Goal: Communication & Community: Answer question/provide support

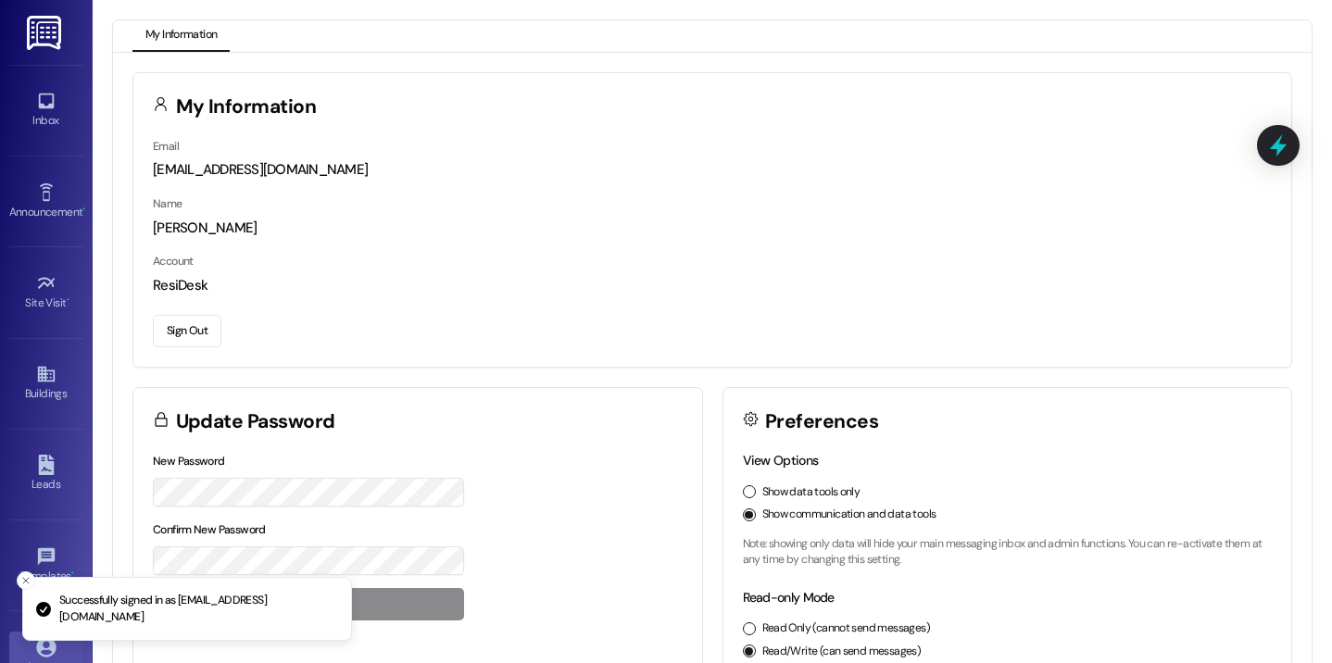
drag, startPoint x: 36, startPoint y: 98, endPoint x: 66, endPoint y: 75, distance: 37.6
click at [38, 99] on icon at bounding box center [46, 102] width 16 height 16
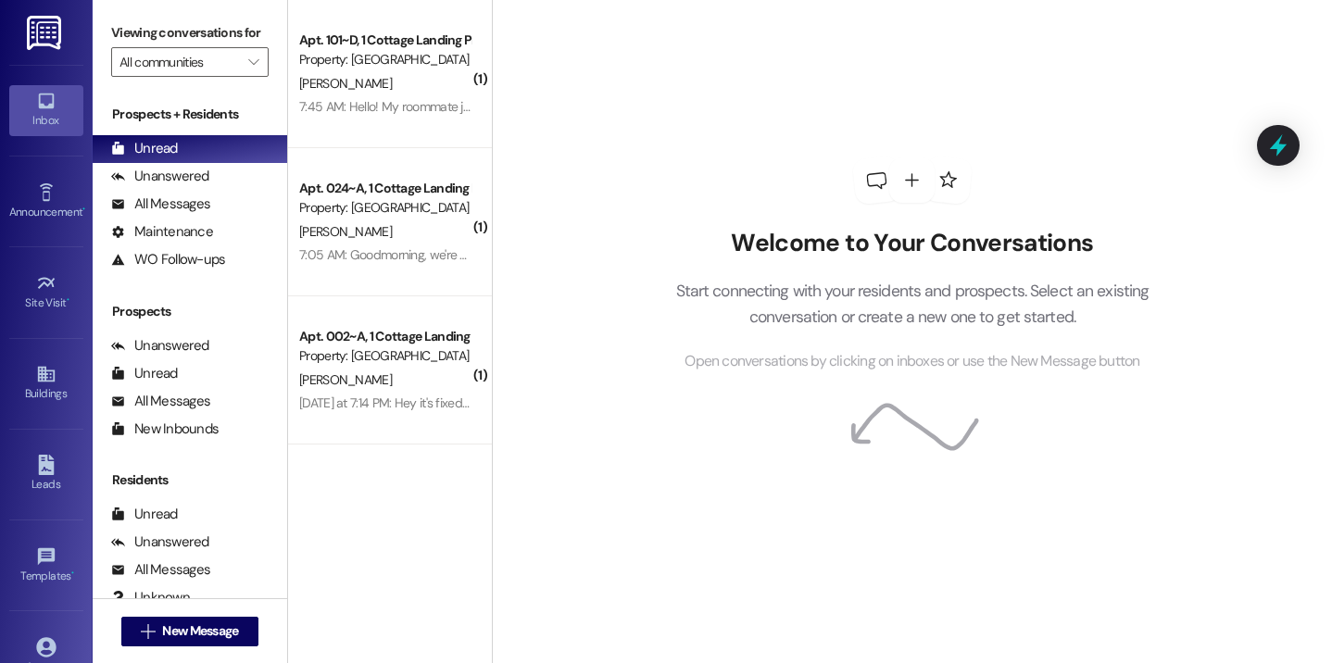
click at [548, 77] on div "Welcome to Your Conversations Start connecting with your residents and prospect…" at bounding box center [912, 331] width 840 height 663
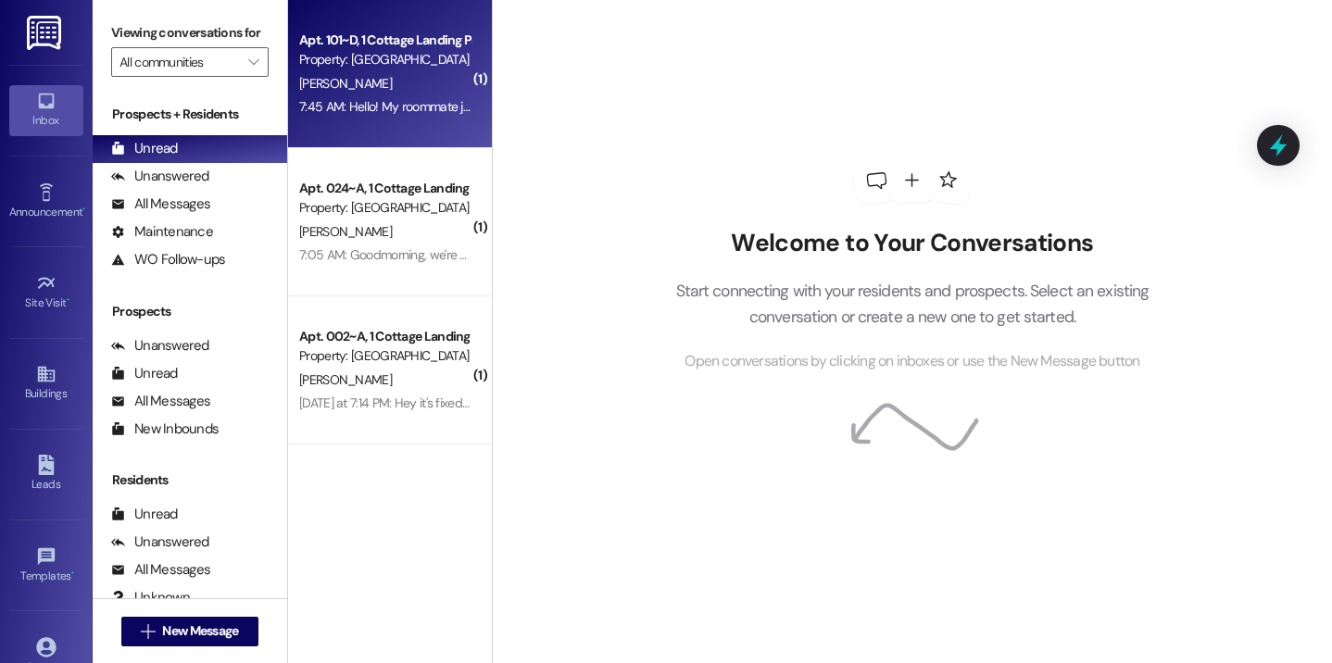
click at [413, 136] on div "Apt. 101~D, 1 Cottage Landing Properties LLC Property: [GEOGRAPHIC_DATA] [GEOGR…" at bounding box center [390, 74] width 204 height 148
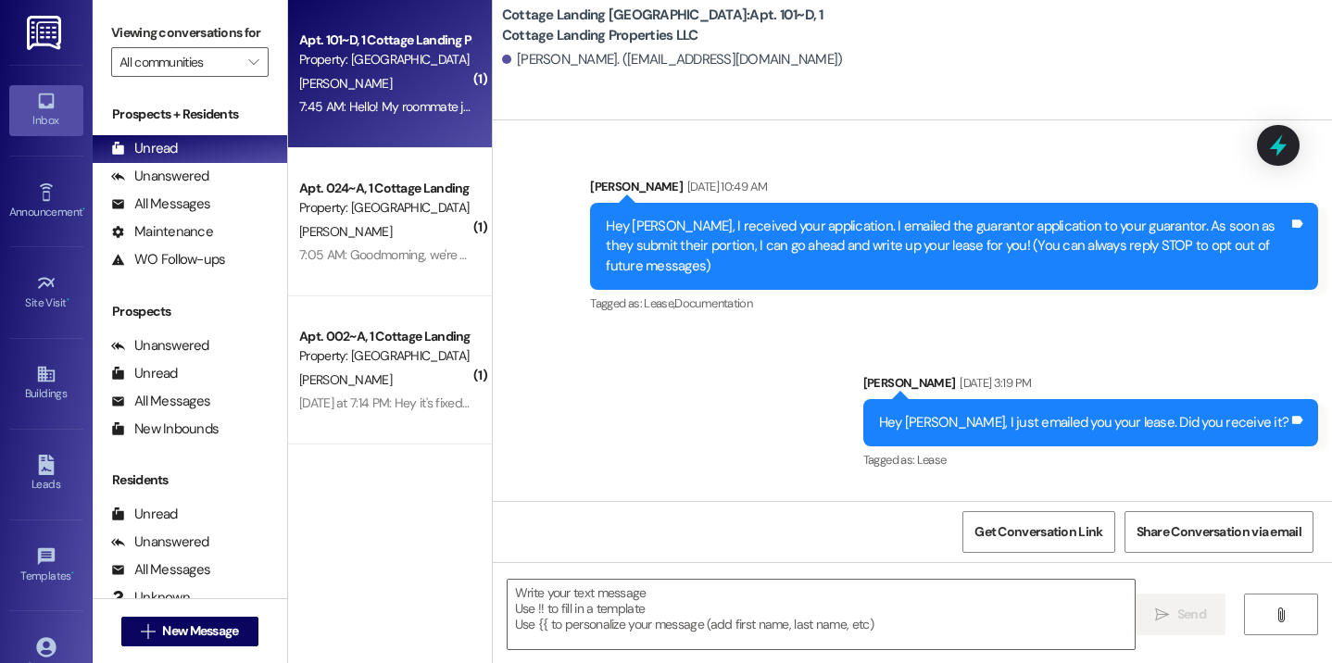
scroll to position [20488, 0]
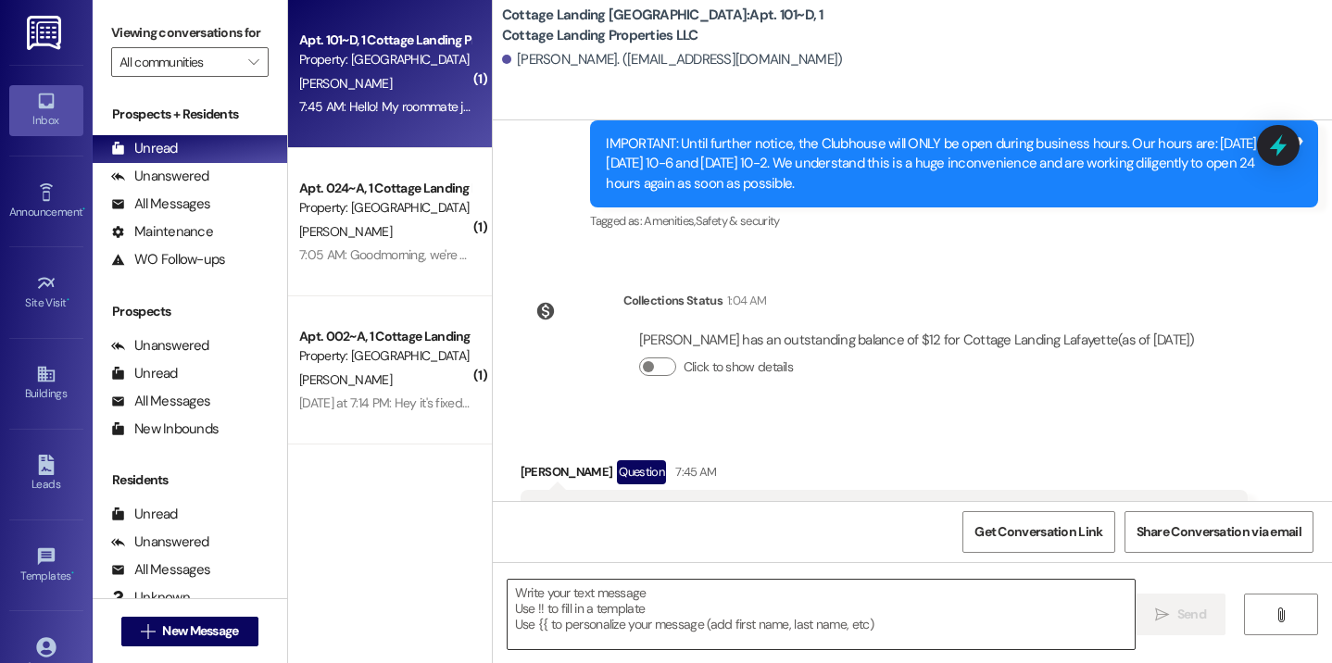
click at [567, 631] on textarea at bounding box center [822, 614] width 628 height 69
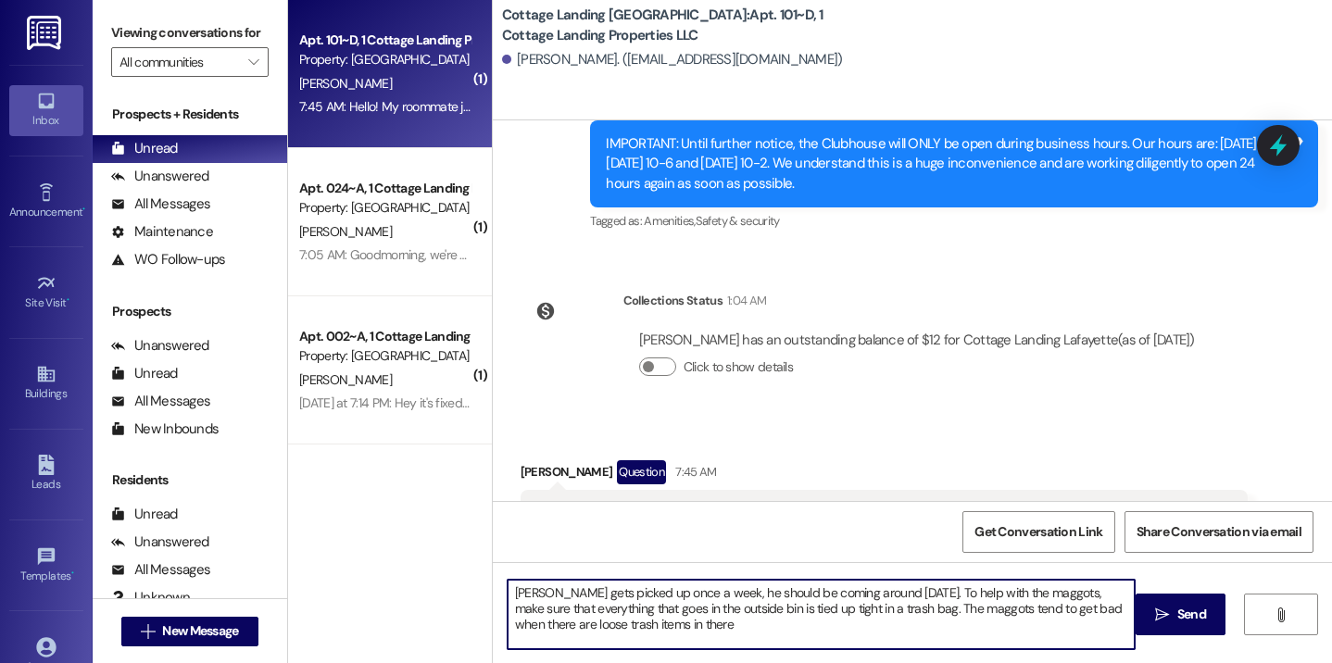
type textarea "Trash gets picked up once a week, he should be coming around today. To help wit…"
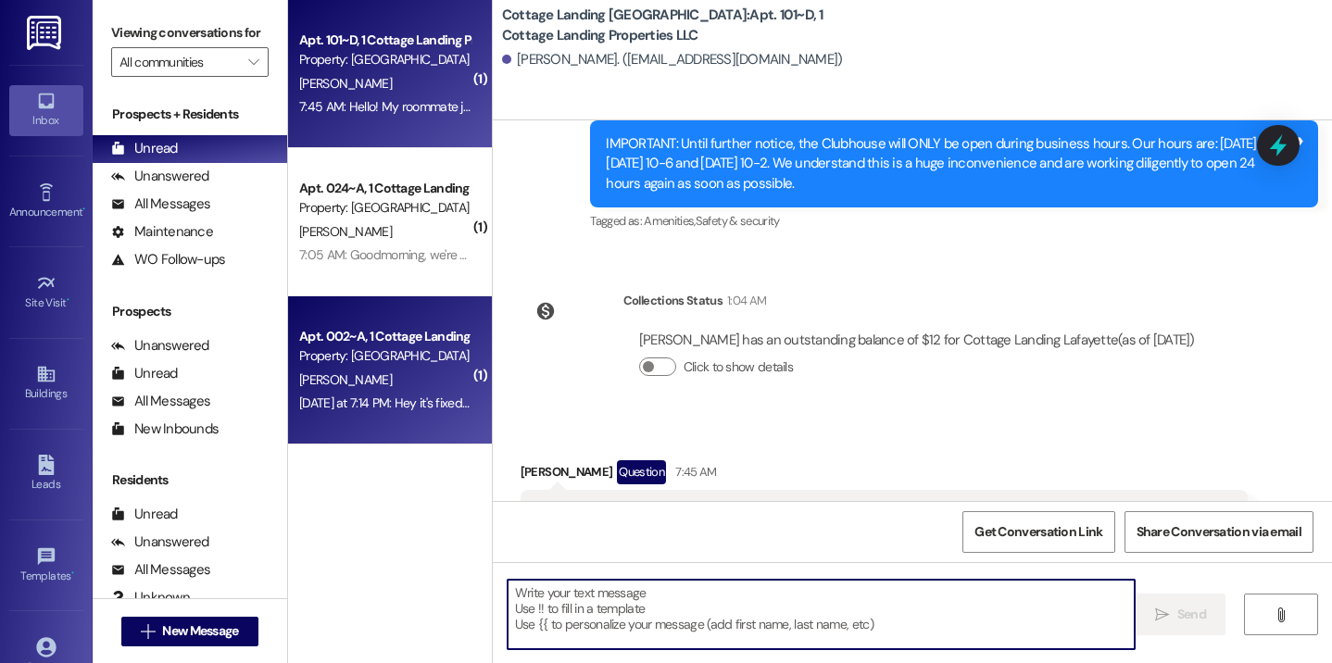
scroll to position [20487, 0]
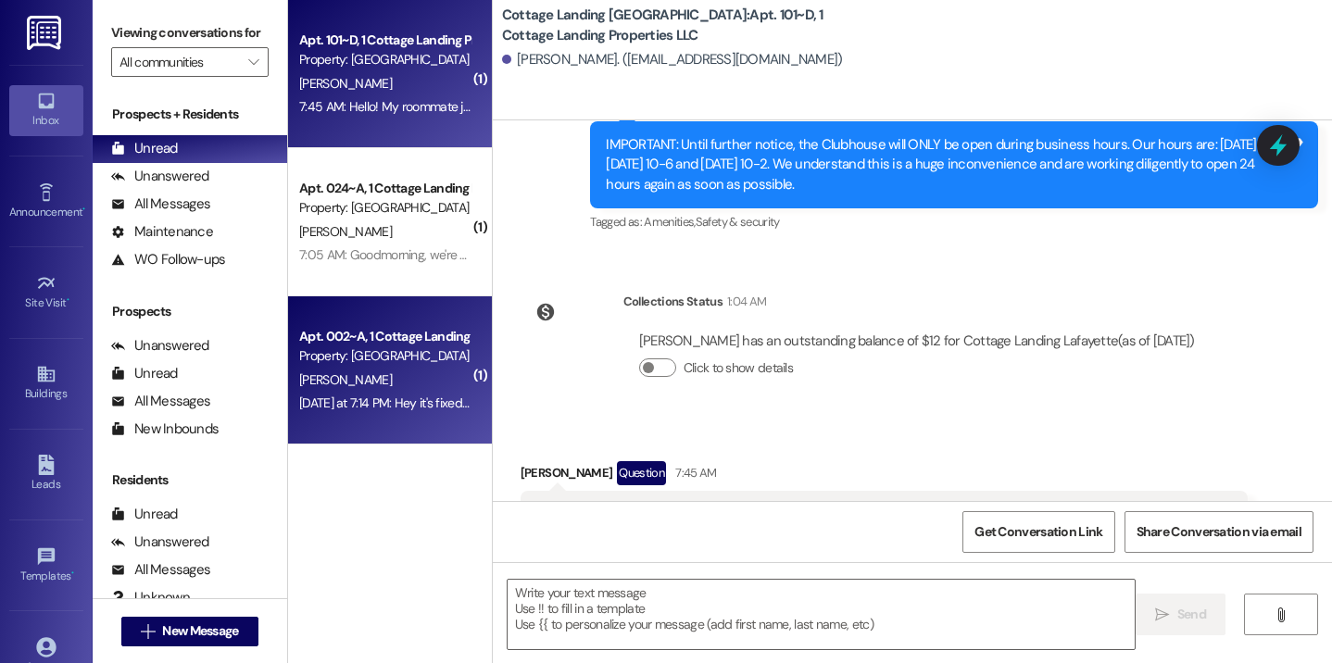
click at [438, 414] on div "Yesterday at 7:14 PM: Hey it's fixed thank you! Yesterday at 7:14 PM: Hey it's …" at bounding box center [384, 403] width 175 height 23
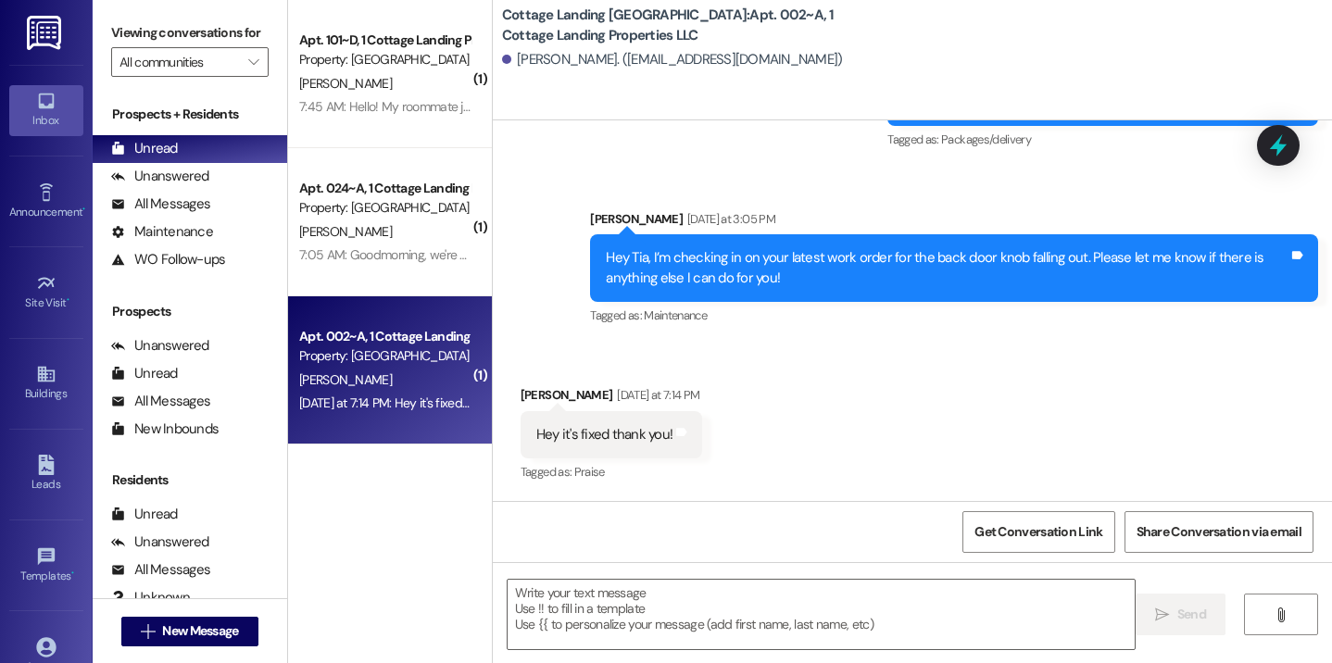
scroll to position [11447, 0]
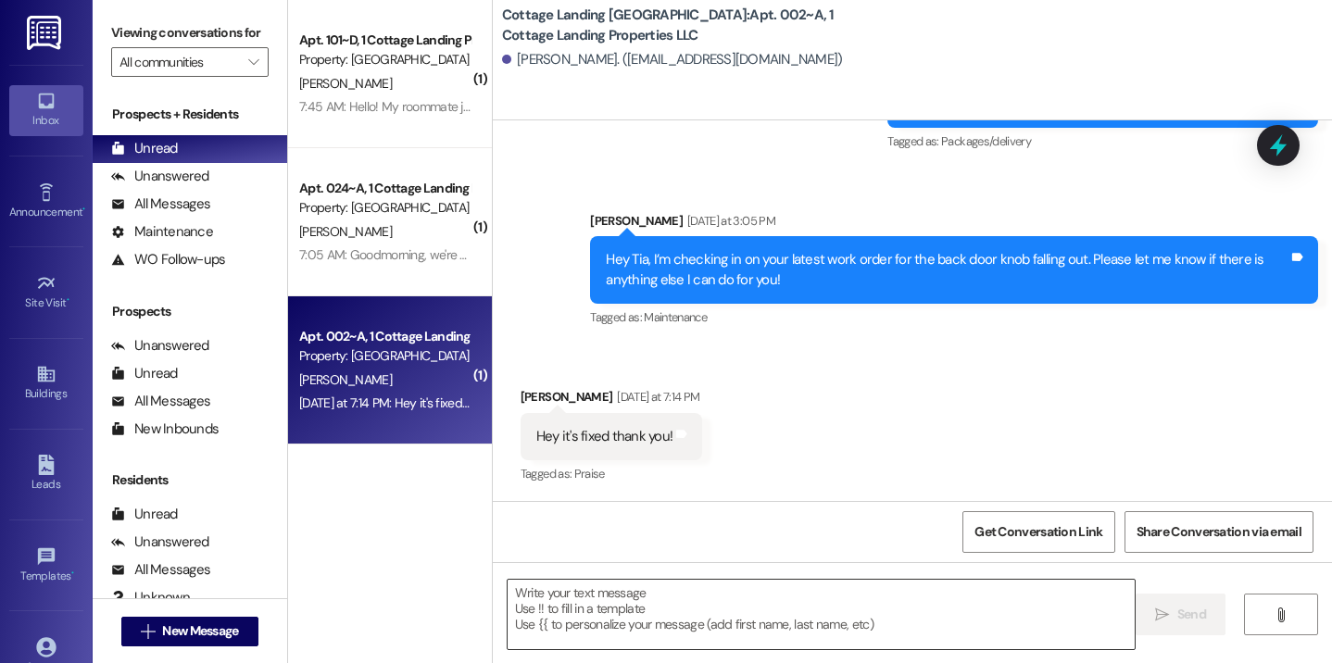
click at [607, 598] on textarea at bounding box center [822, 614] width 628 height 69
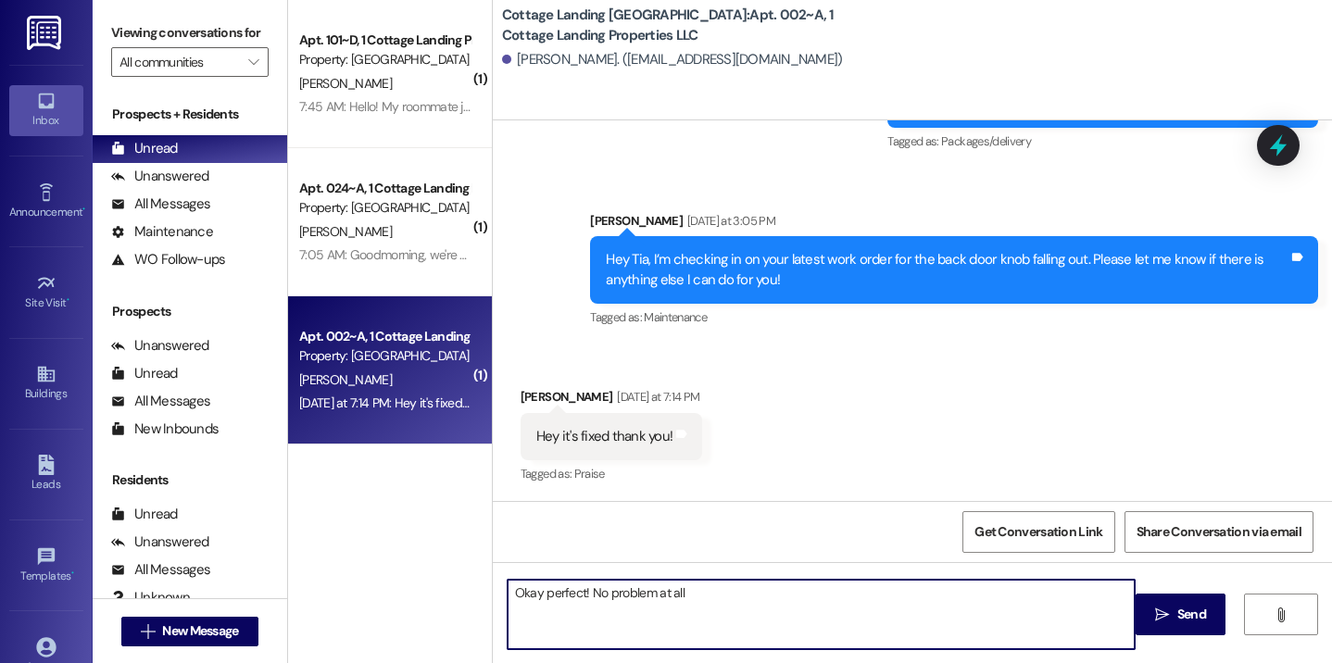
type textarea "Okay perfect! No problem at all!"
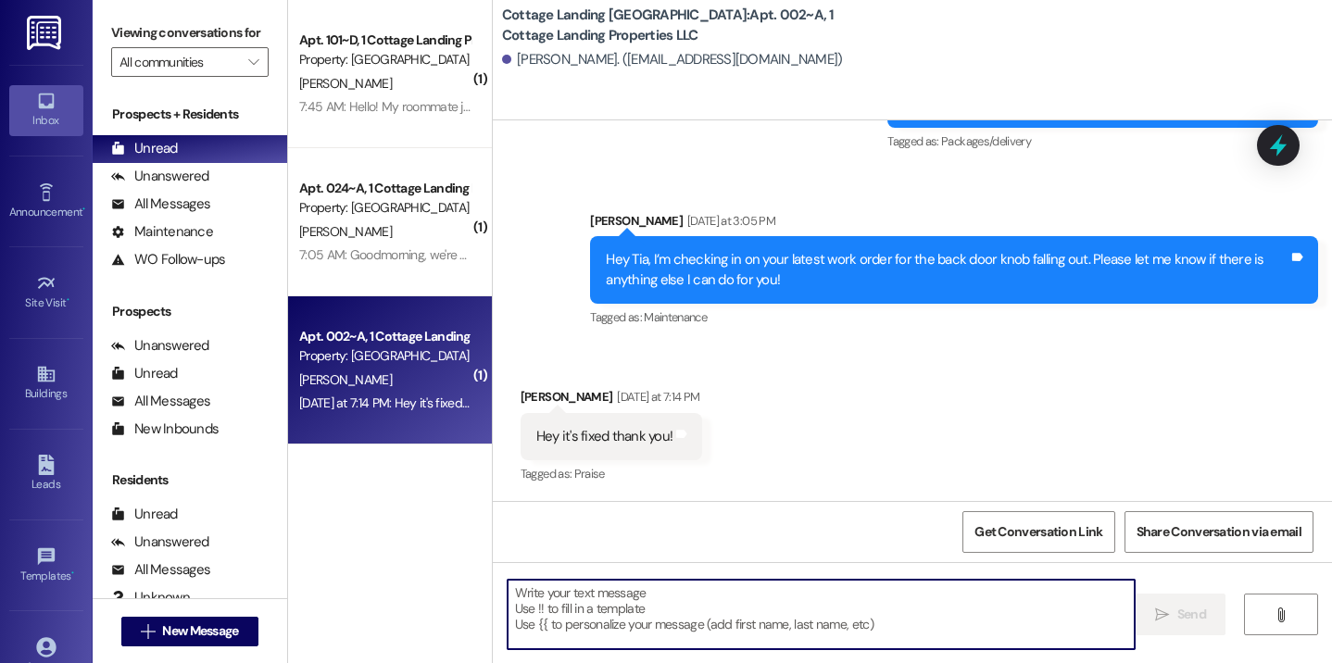
scroll to position [11576, 0]
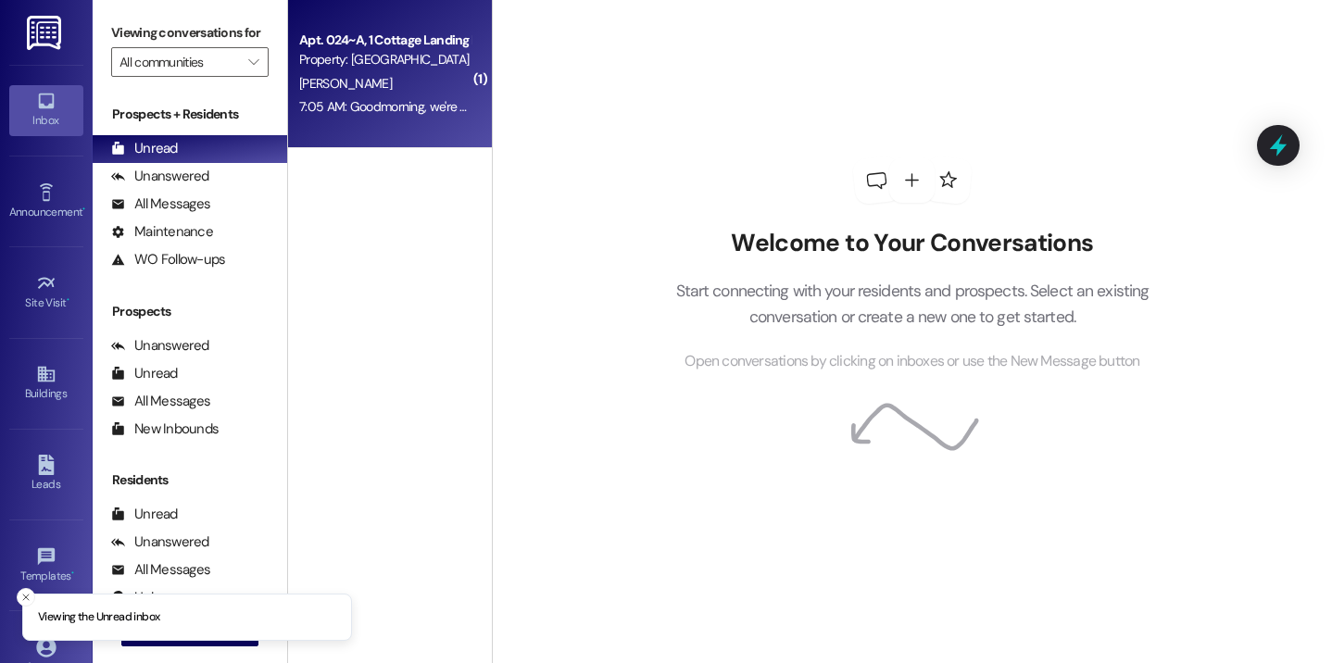
click at [421, 96] on div "7:05 AM: Goodmorning, we're having trouble with our wifi and it's been out sinc…" at bounding box center [384, 106] width 175 height 23
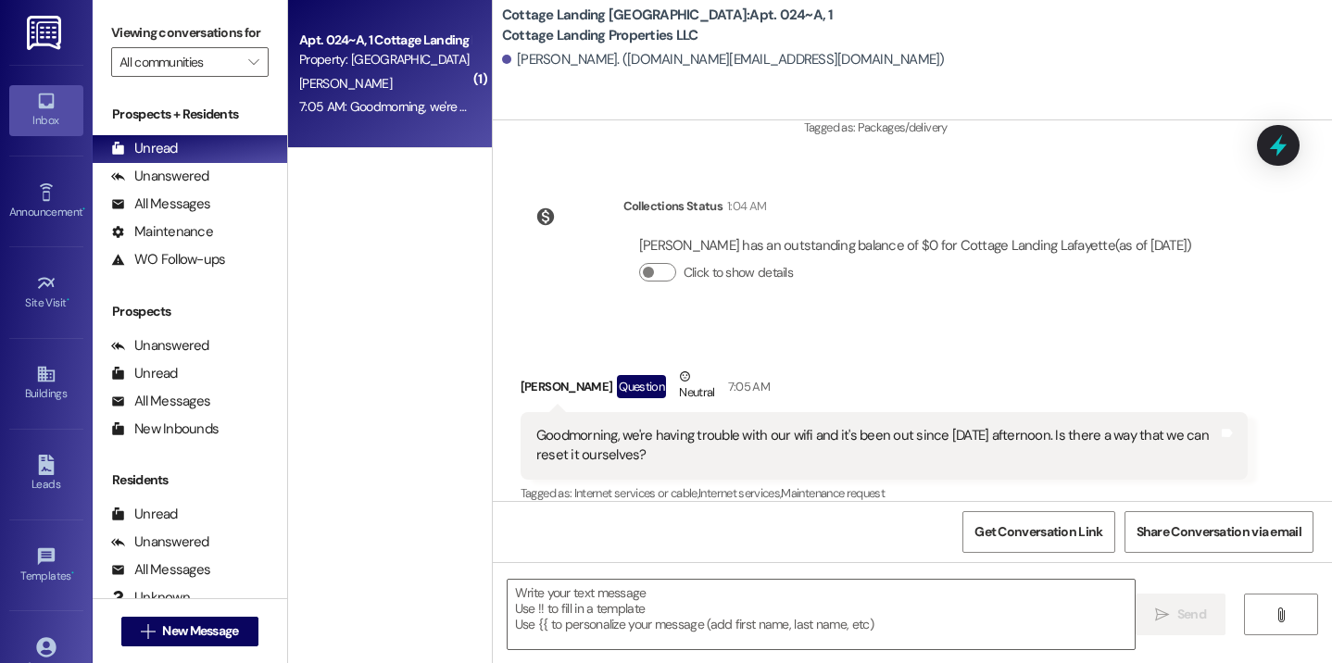
scroll to position [3352, 0]
click at [659, 599] on textarea at bounding box center [822, 614] width 628 height 69
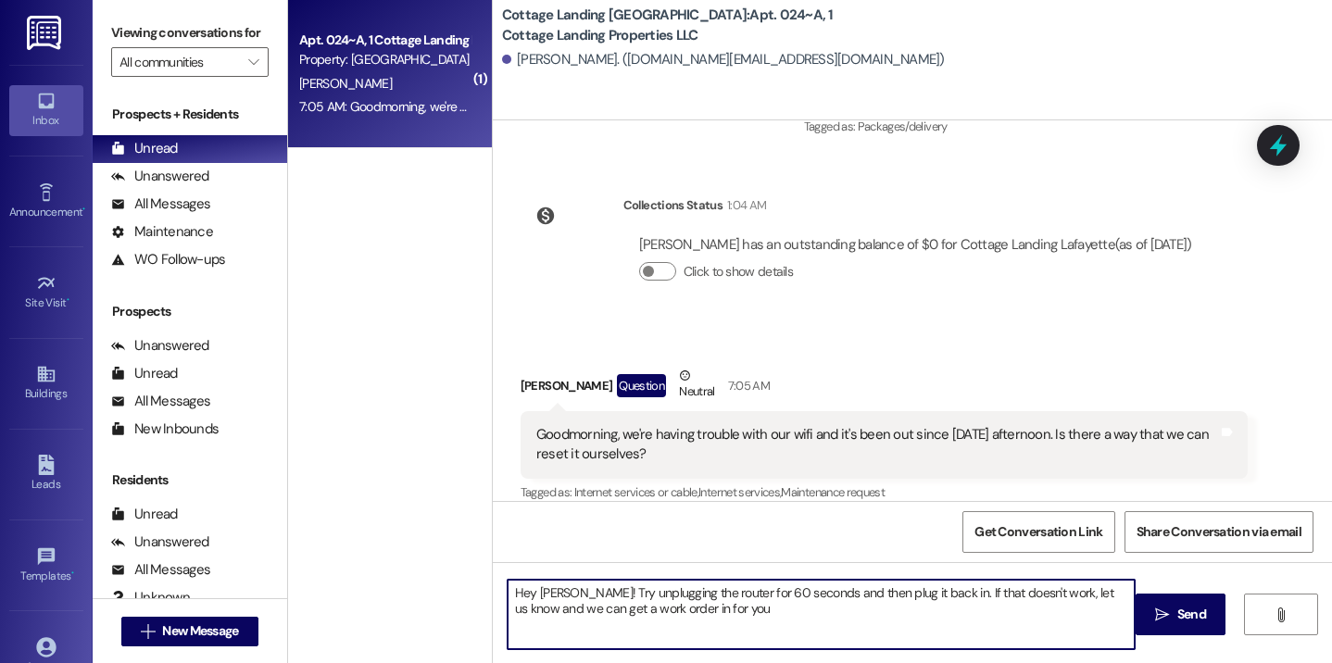
type textarea "Hey [PERSON_NAME]! Try unplugging the router for 60 seconds and then plug it ba…"
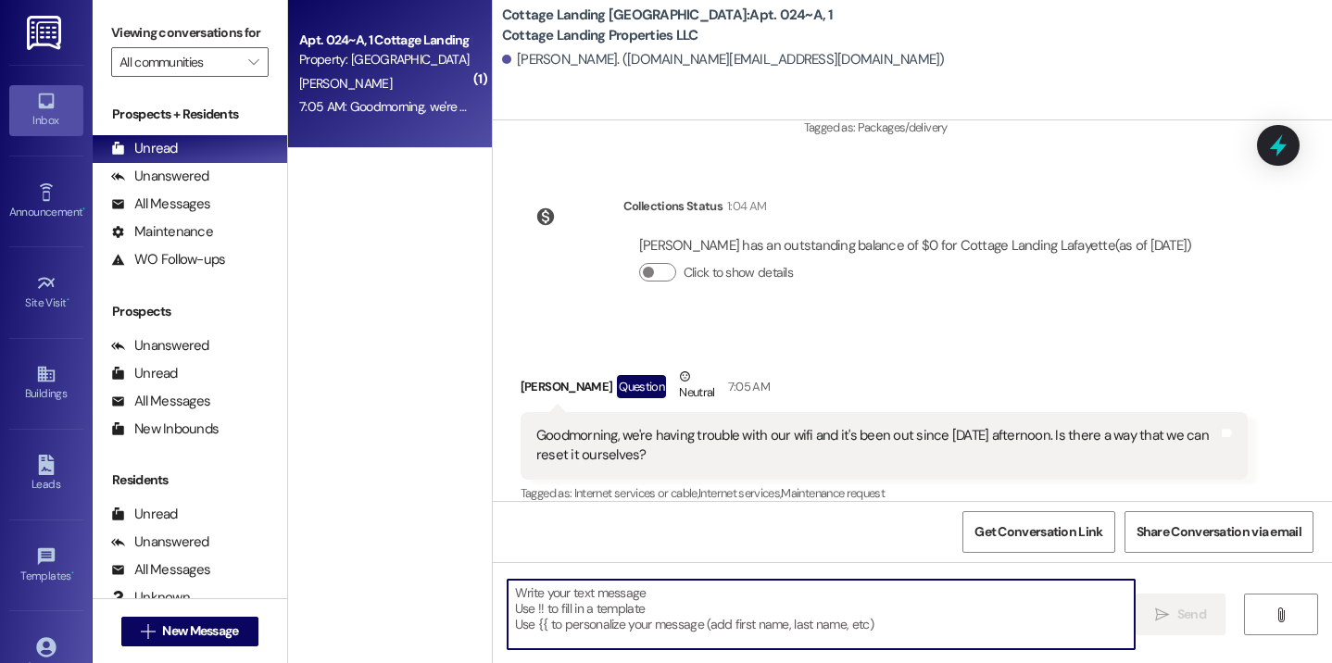
scroll to position [3501, 0]
